Goal: Obtain resource: Download file/media

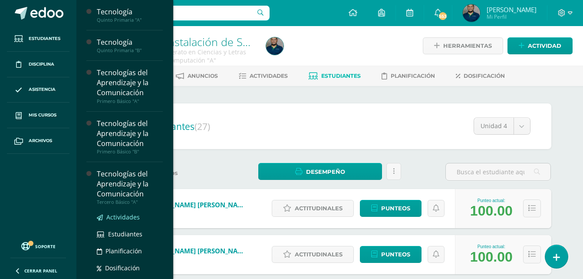
click at [113, 218] on span "Actividades" at bounding box center [122, 217] width 33 height 8
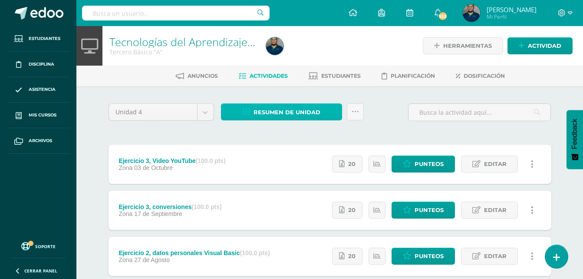
click at [302, 115] on span "Resumen de unidad" at bounding box center [287, 112] width 67 height 16
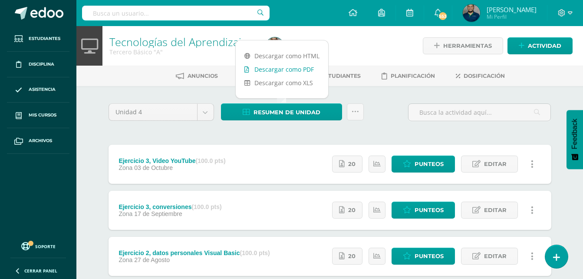
click at [289, 66] on link "Descargar como PDF" at bounding box center [282, 69] width 92 height 13
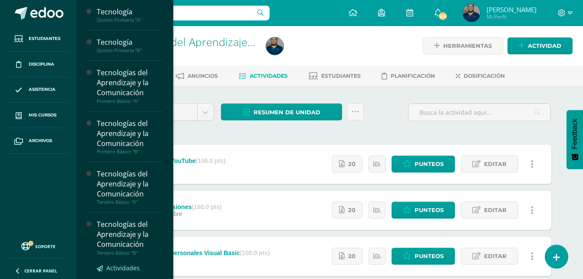
click at [136, 266] on span "Actividades" at bounding box center [122, 268] width 33 height 8
